Goal: Obtain resource: Obtain resource

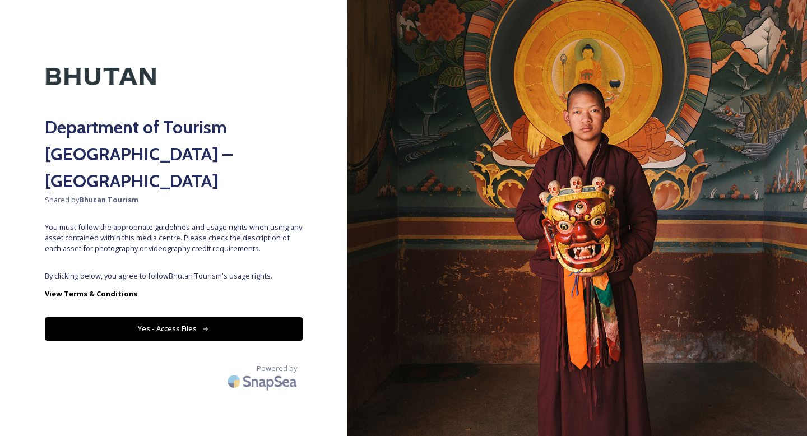
click at [265, 317] on button "Yes - Access Files" at bounding box center [174, 328] width 258 height 23
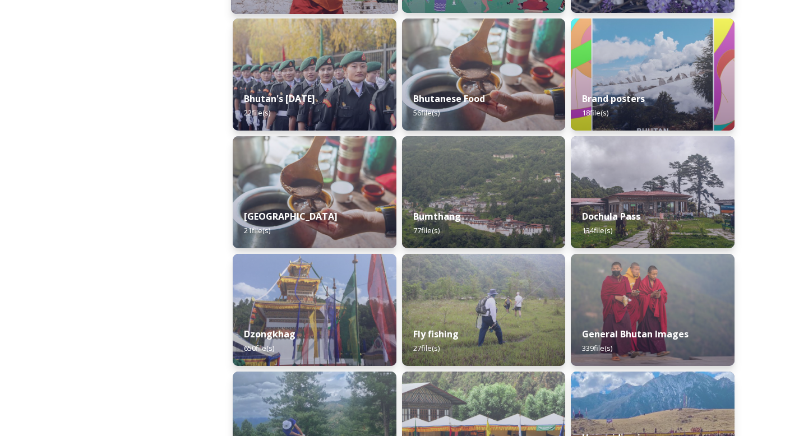
scroll to position [291, 0]
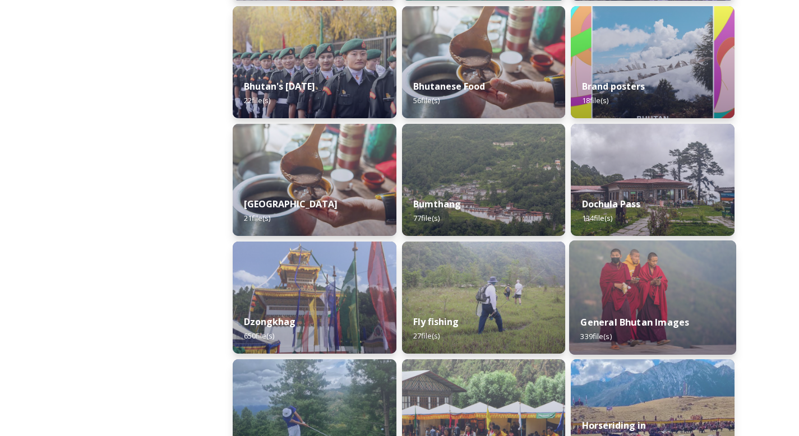
drag, startPoint x: 397, startPoint y: 283, endPoint x: 581, endPoint y: 325, distance: 188.6
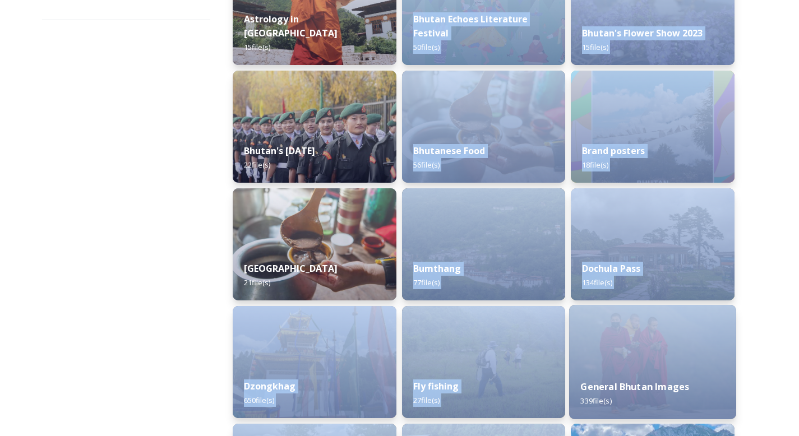
scroll to position [226, 0]
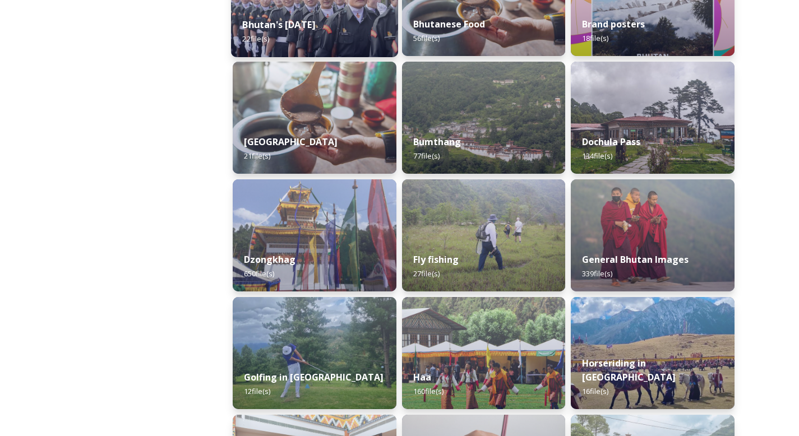
scroll to position [357, 0]
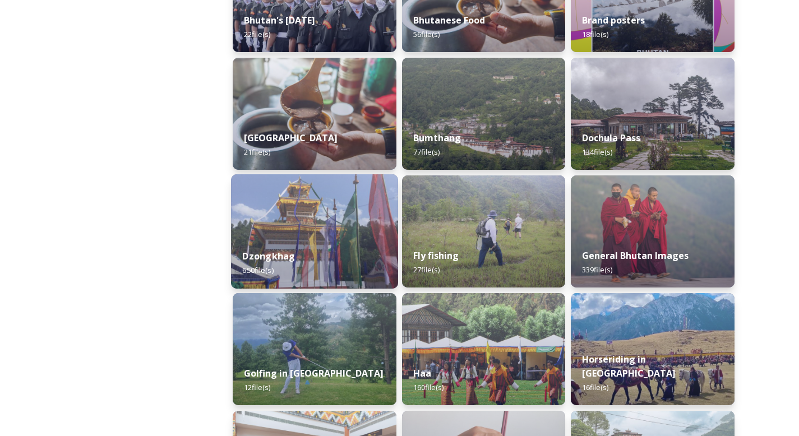
click at [330, 246] on div "Dzongkhag 650 file(s)" at bounding box center [314, 263] width 167 height 51
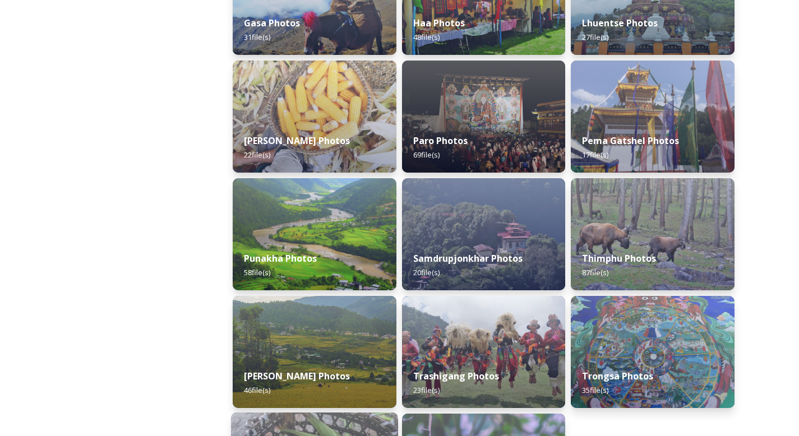
scroll to position [354, 0]
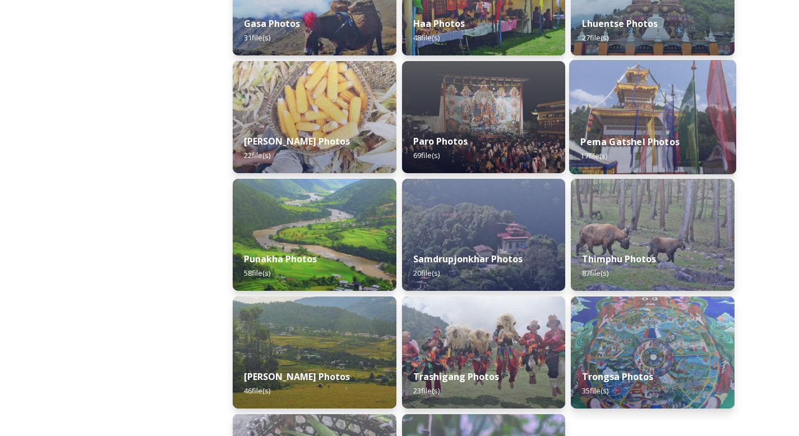
click at [649, 151] on div "Pema Gatshel Photos 17 file(s)" at bounding box center [652, 148] width 167 height 51
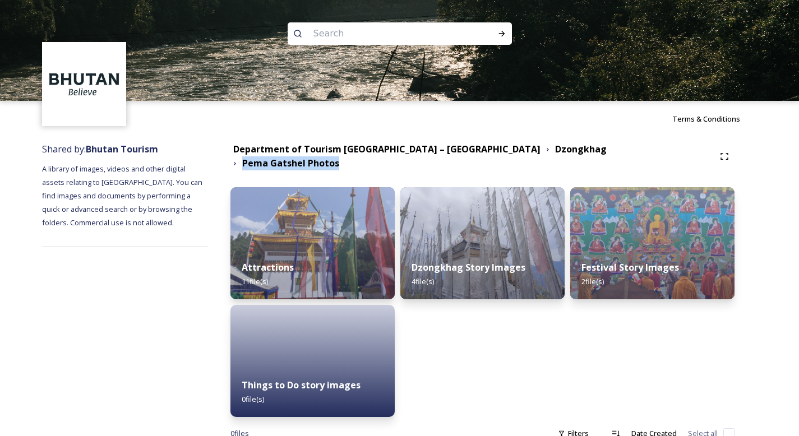
scroll to position [25, 0]
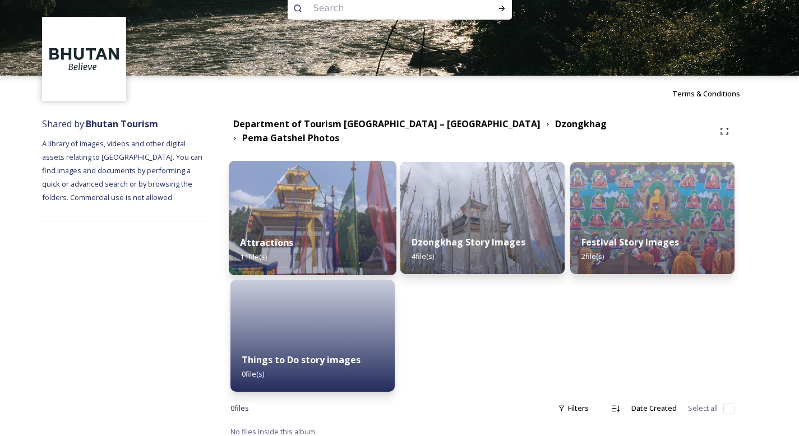
click at [361, 235] on div "Attractions 11 file(s)" at bounding box center [313, 249] width 168 height 51
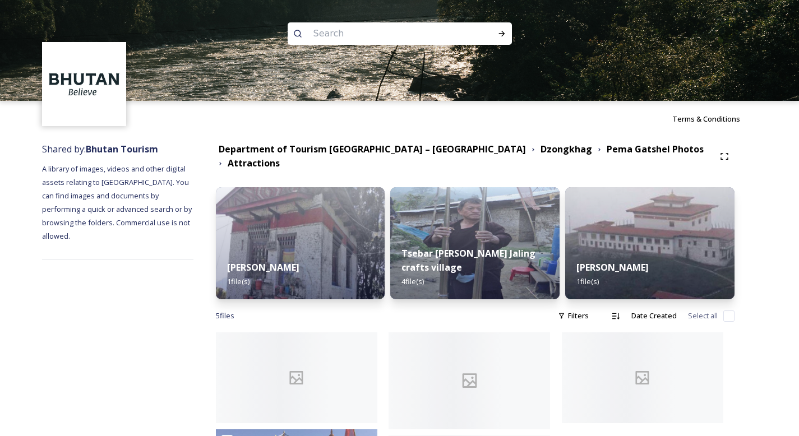
click at [388, 369] on div at bounding box center [302, 435] width 173 height 206
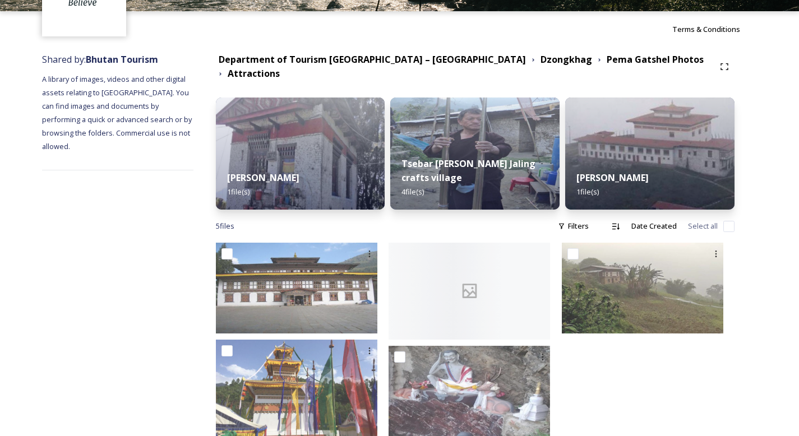
scroll to position [113, 0]
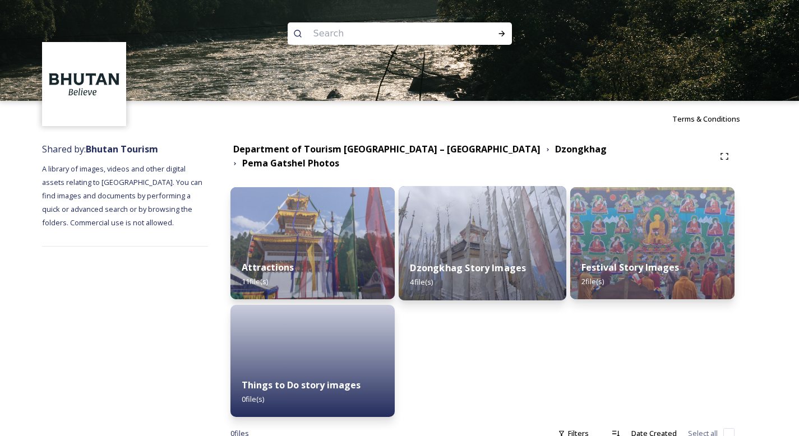
click at [487, 264] on strong "Dzongkhag Story Images" at bounding box center [468, 268] width 116 height 12
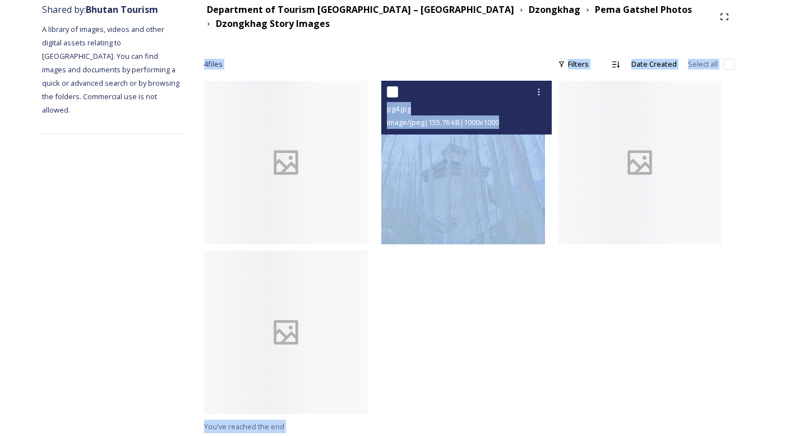
scroll to position [142, 0]
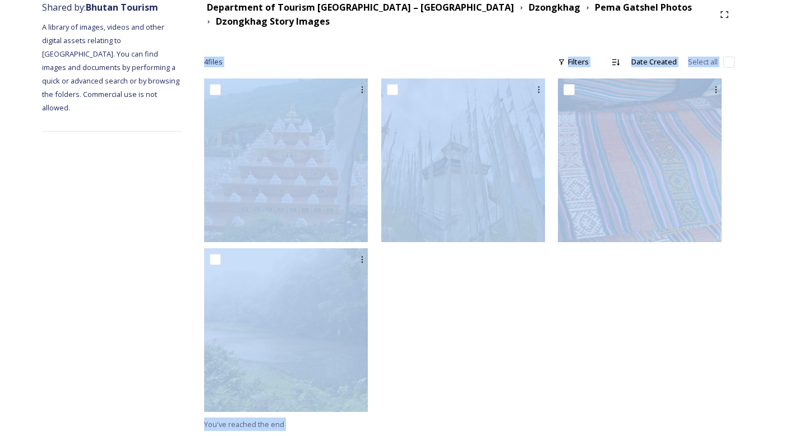
click at [493, 358] on div at bounding box center [469, 247] width 177 height 339
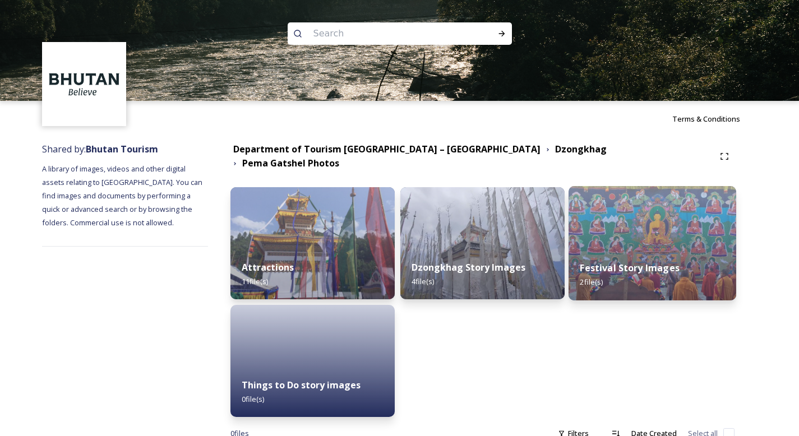
click at [650, 238] on img at bounding box center [652, 243] width 168 height 114
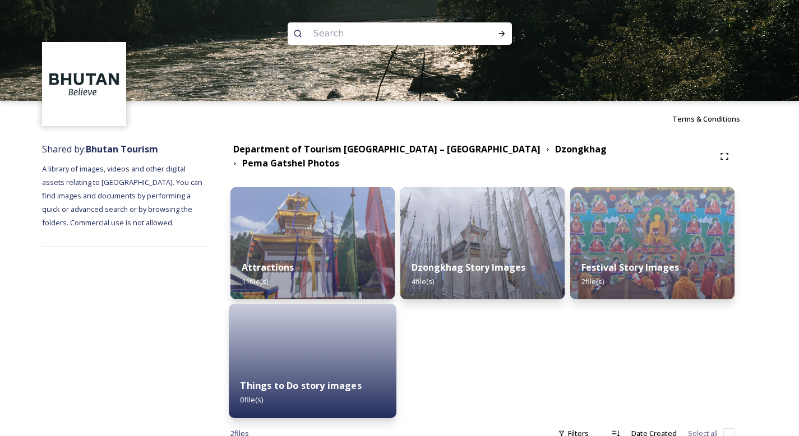
click at [308, 370] on div "Things to Do story images 0 file(s)" at bounding box center [313, 392] width 168 height 51
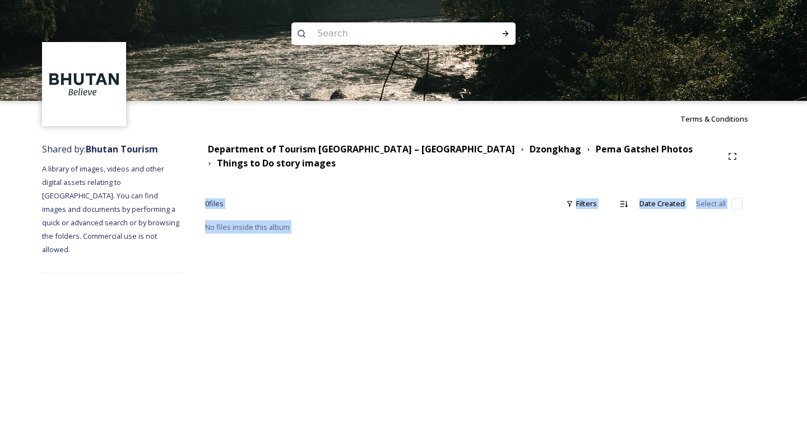
click at [422, 382] on div "Terms & Conditions Shared by: Bhutan Tourism A library of images, videos and ot…" at bounding box center [403, 218] width 807 height 436
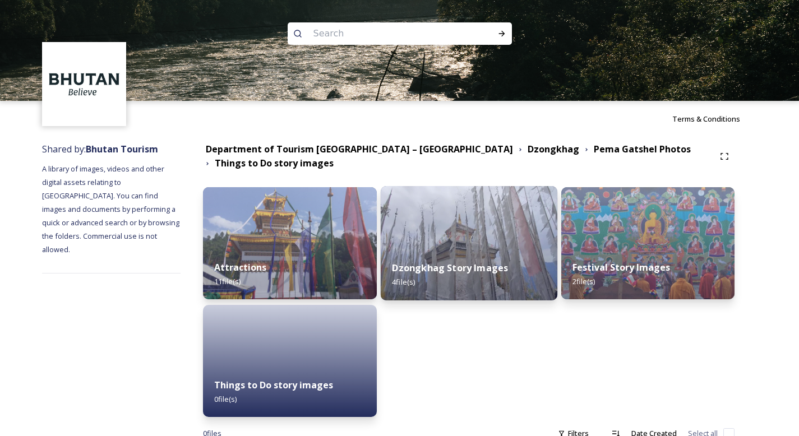
click at [522, 235] on img at bounding box center [469, 243] width 177 height 114
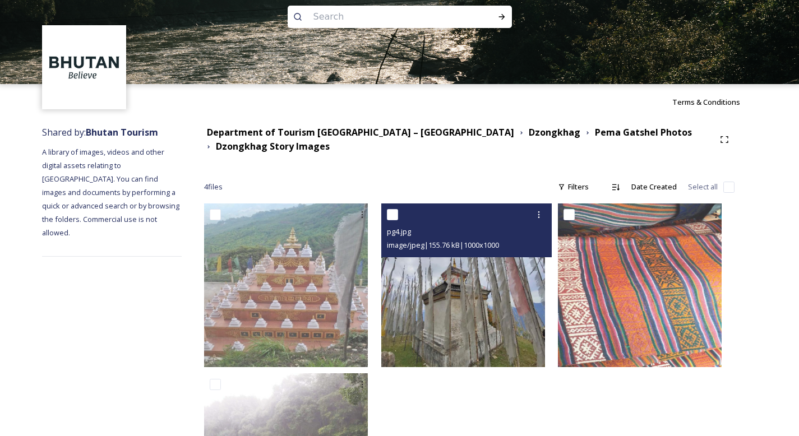
scroll to position [142, 0]
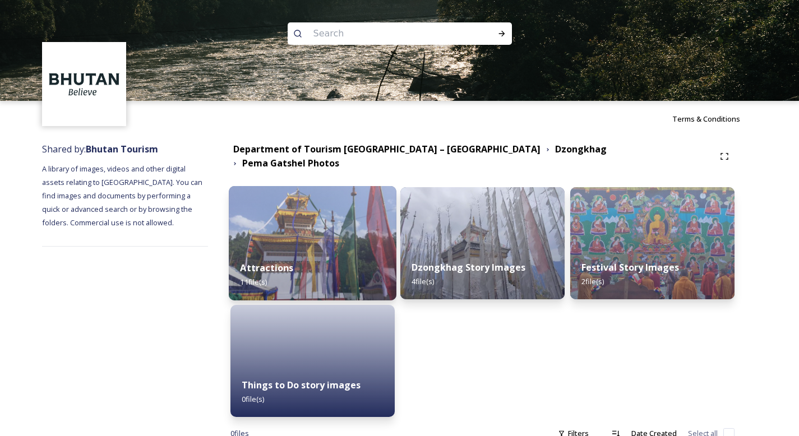
click at [360, 253] on div "Attractions 11 file(s)" at bounding box center [313, 274] width 168 height 51
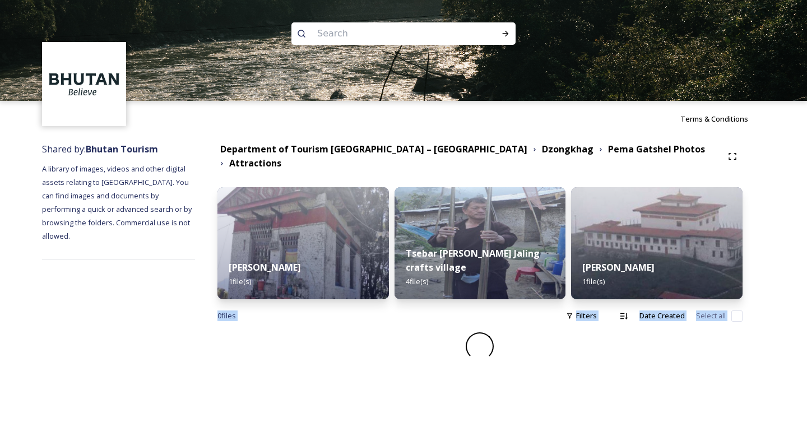
click at [443, 371] on div "Terms & Conditions Shared by: Bhutan Tourism A library of images, videos and ot…" at bounding box center [403, 218] width 807 height 436
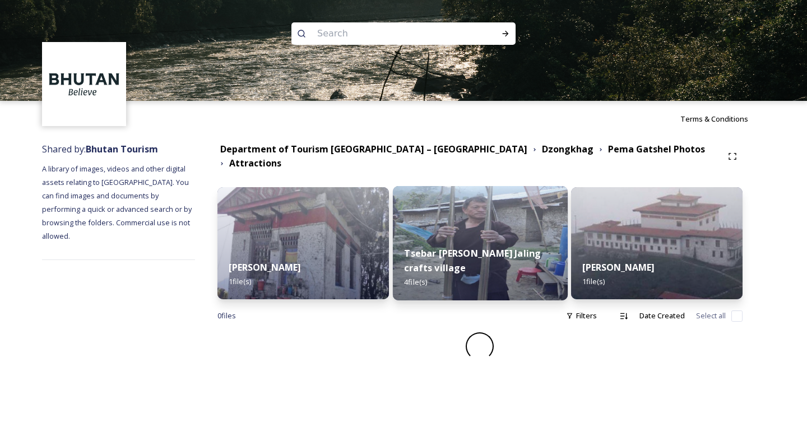
click at [502, 263] on strong "Tsebar [PERSON_NAME] Jaling crafts village" at bounding box center [472, 260] width 137 height 27
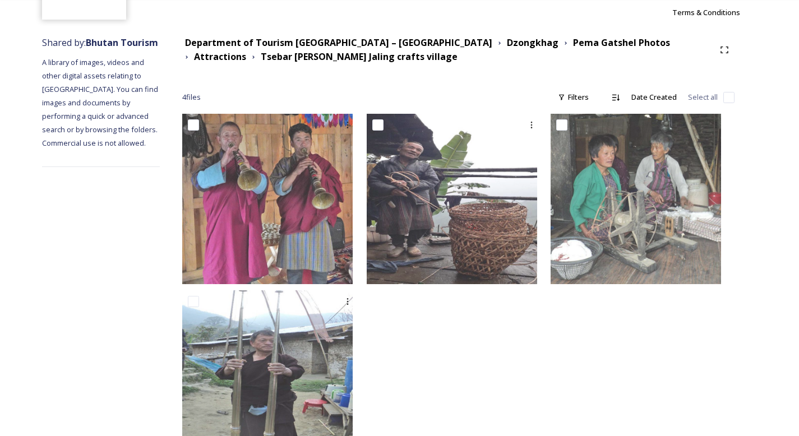
scroll to position [155, 0]
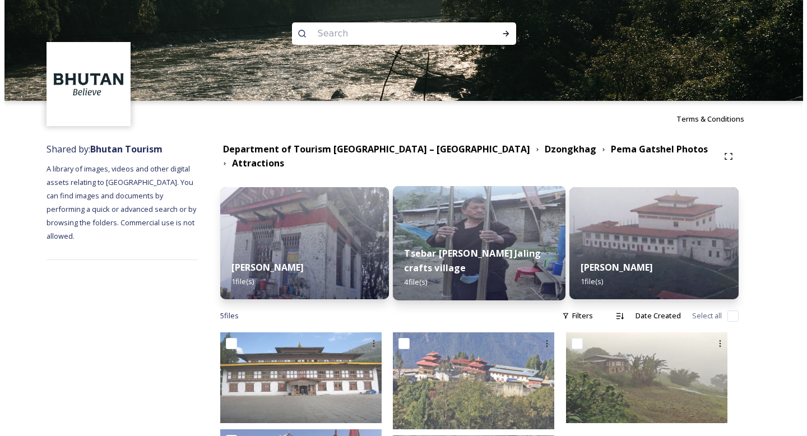
scroll to position [113, 0]
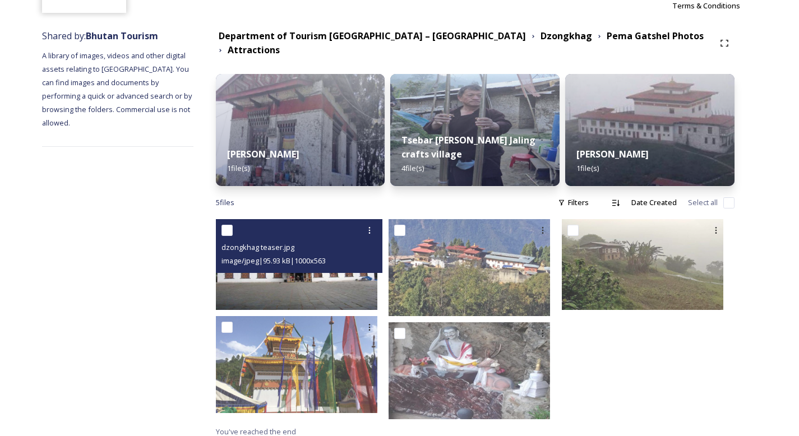
click at [377, 271] on img at bounding box center [296, 264] width 161 height 91
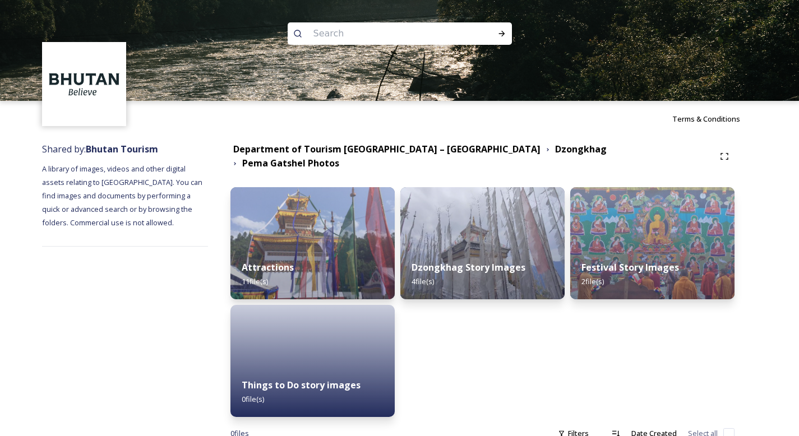
click at [591, 137] on div "Department of Tourism [GEOGRAPHIC_DATA] – Brand Centre Dzongkhag Pema Gatshel P…" at bounding box center [482, 303] width 549 height 332
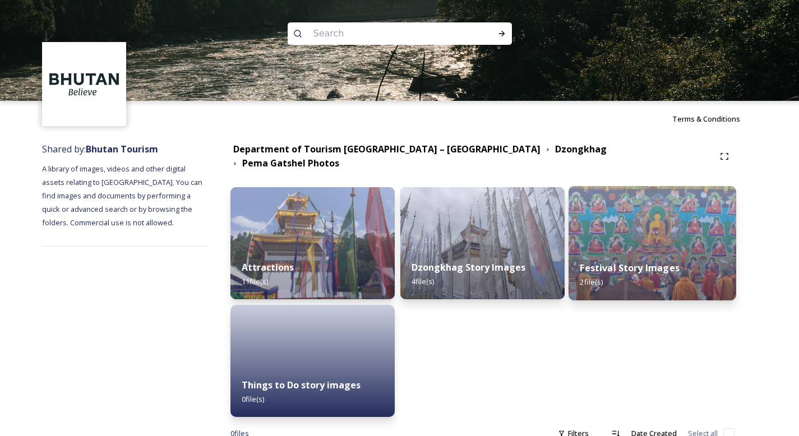
click at [612, 270] on div "Festival Story Images 2 file(s)" at bounding box center [652, 274] width 168 height 51
